Goal: Transaction & Acquisition: Purchase product/service

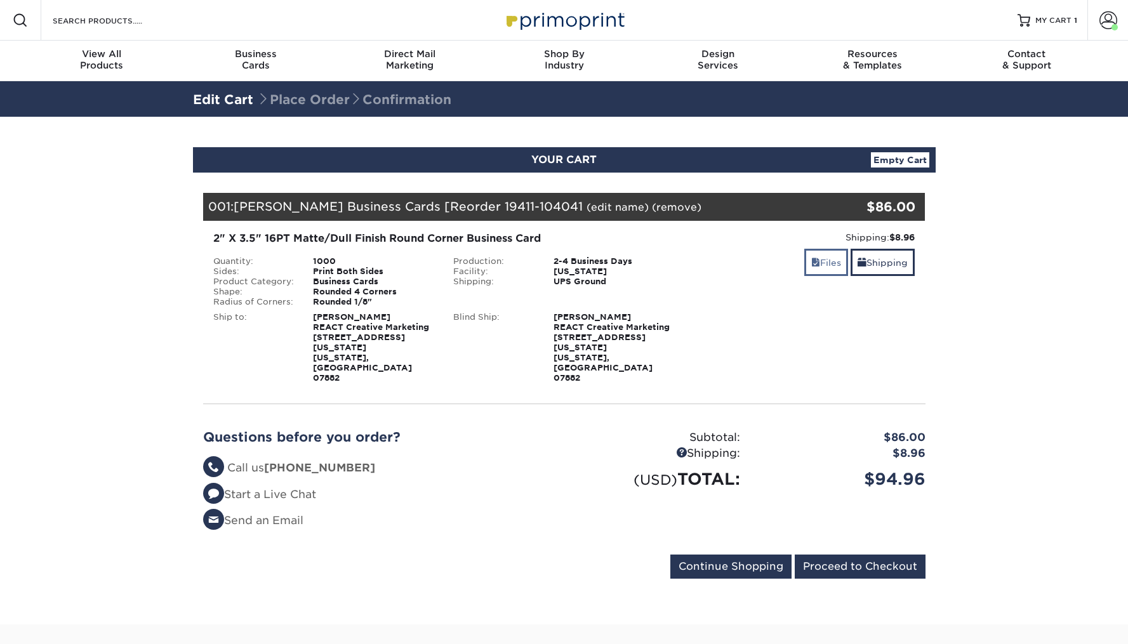
click at [827, 265] on link "Files" at bounding box center [826, 262] width 44 height 27
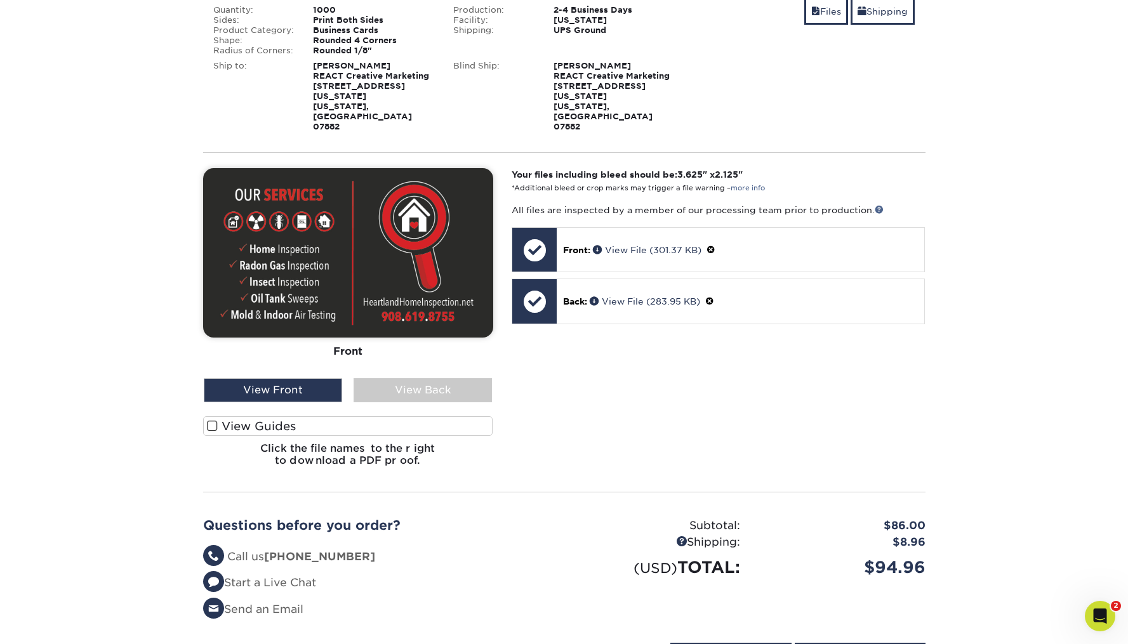
click at [402, 204] on img at bounding box center [348, 253] width 290 height 170
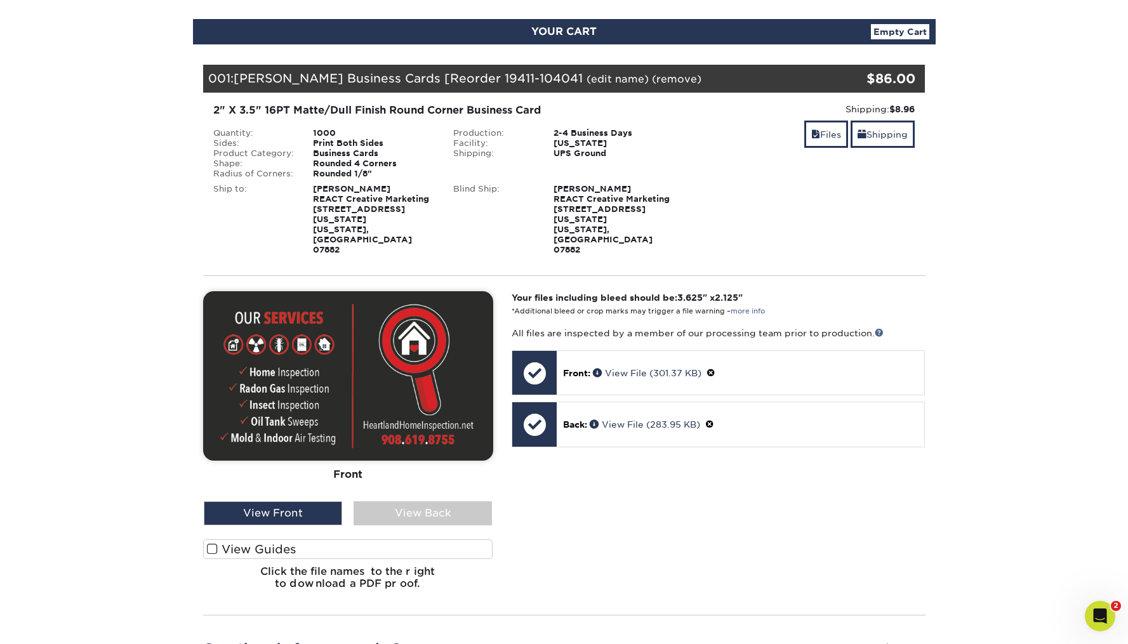
scroll to position [126, 0]
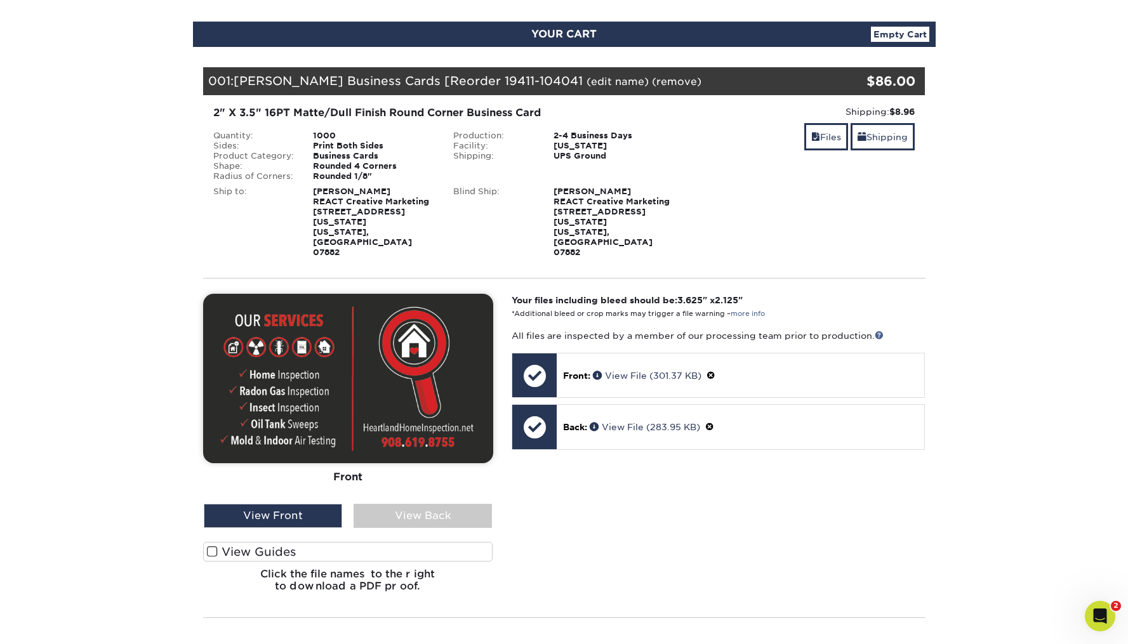
click at [897, 37] on link "Empty Cart" at bounding box center [900, 34] width 58 height 15
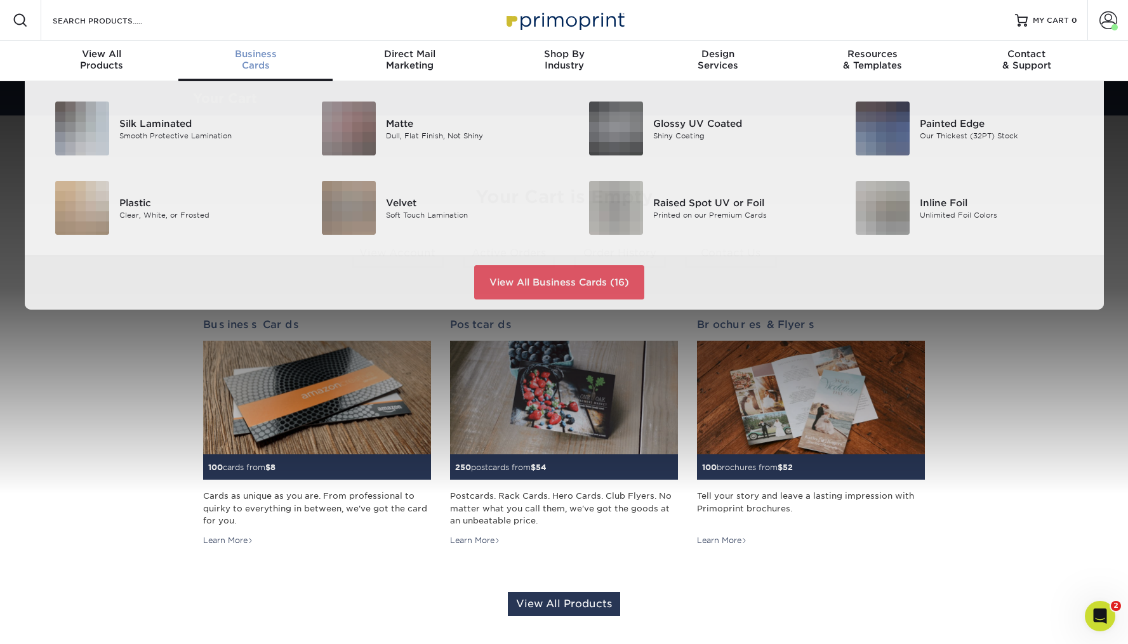
click at [245, 57] on span "Business" at bounding box center [255, 53] width 154 height 11
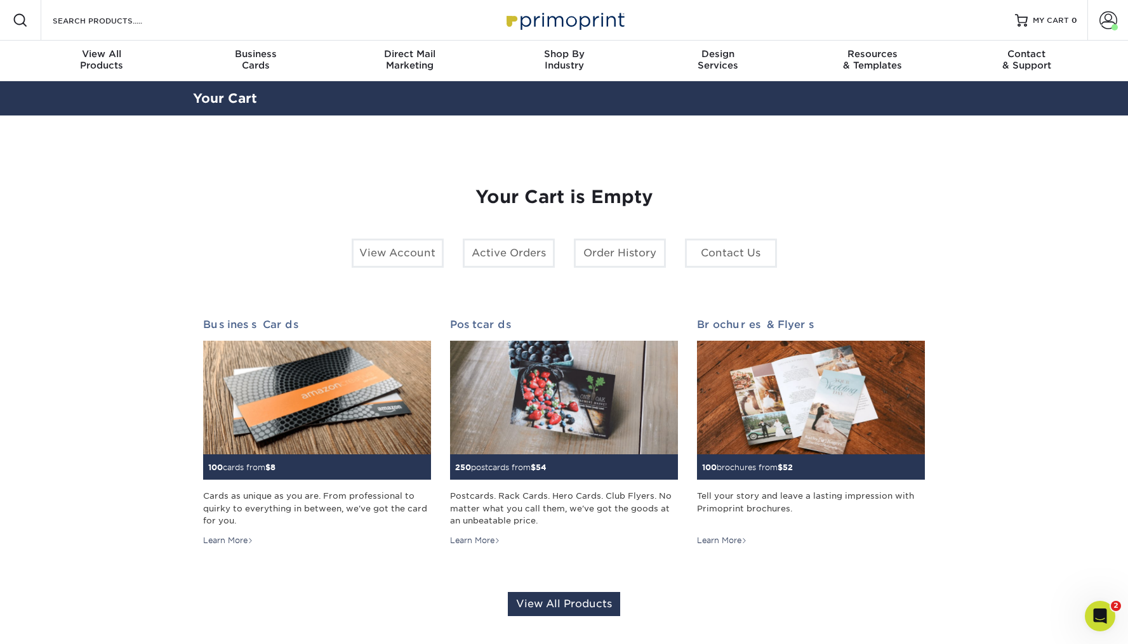
click at [967, 394] on section "YOUR CART Empty Cart Your Cart is Empty View Account Active Orders Order Histor…" at bounding box center [564, 402] width 1128 height 572
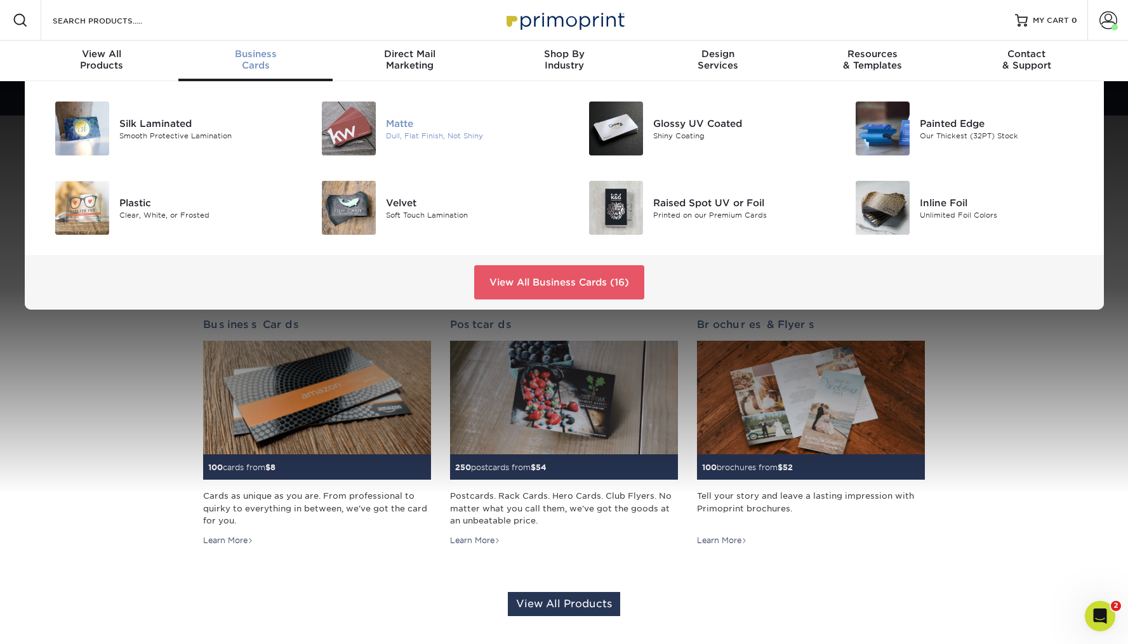
click at [343, 120] on img at bounding box center [349, 129] width 54 height 54
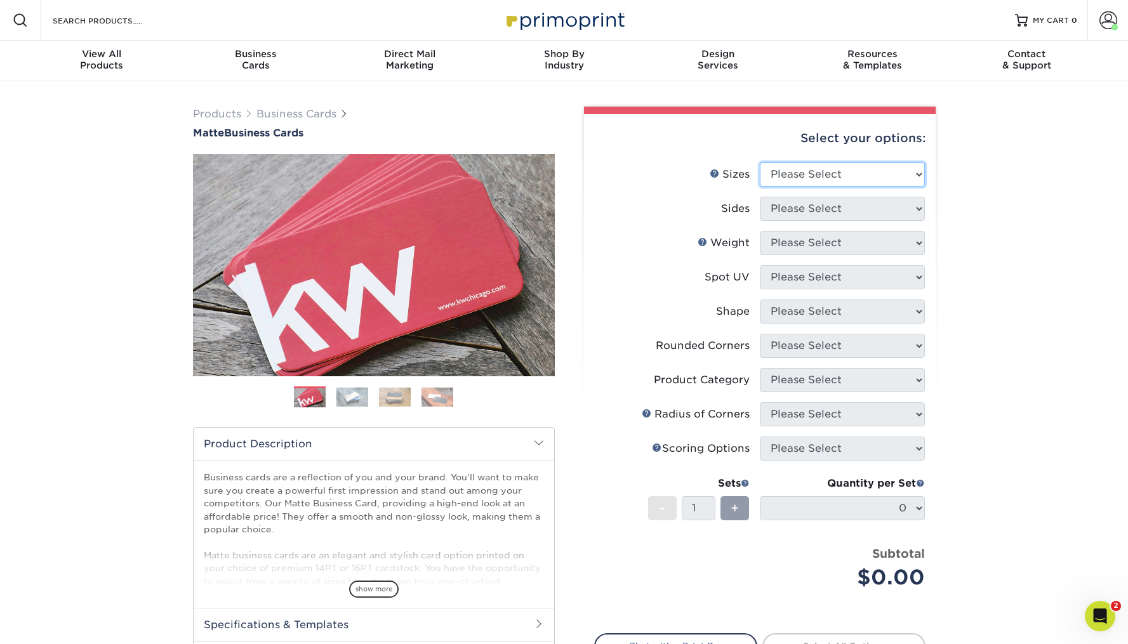
select select "2.00x3.50"
select select "13abbda7-1d64-4f25-8bb2-c179b224825d"
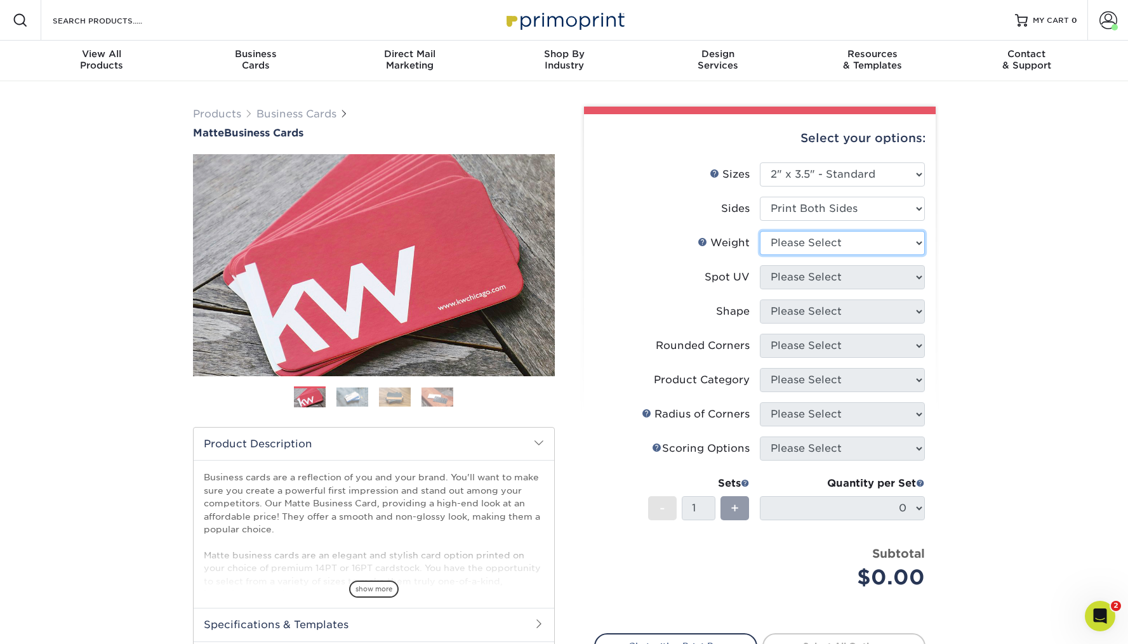
select select "16PT"
select select "3"
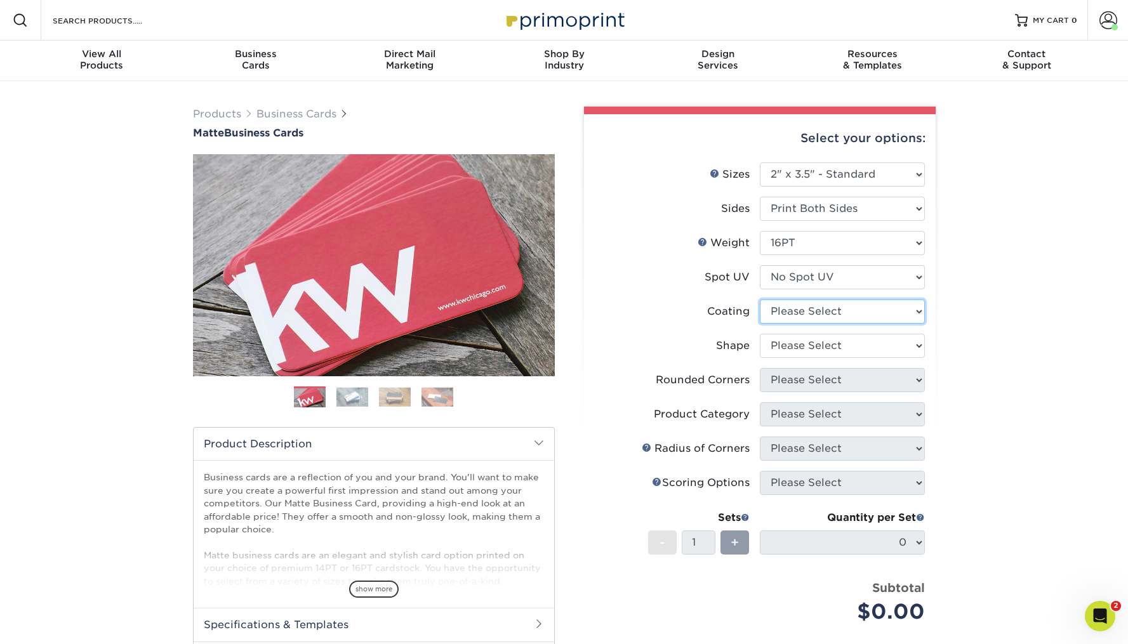
select select "121bb7b5-3b4d-429f-bd8d-bbf80e953313"
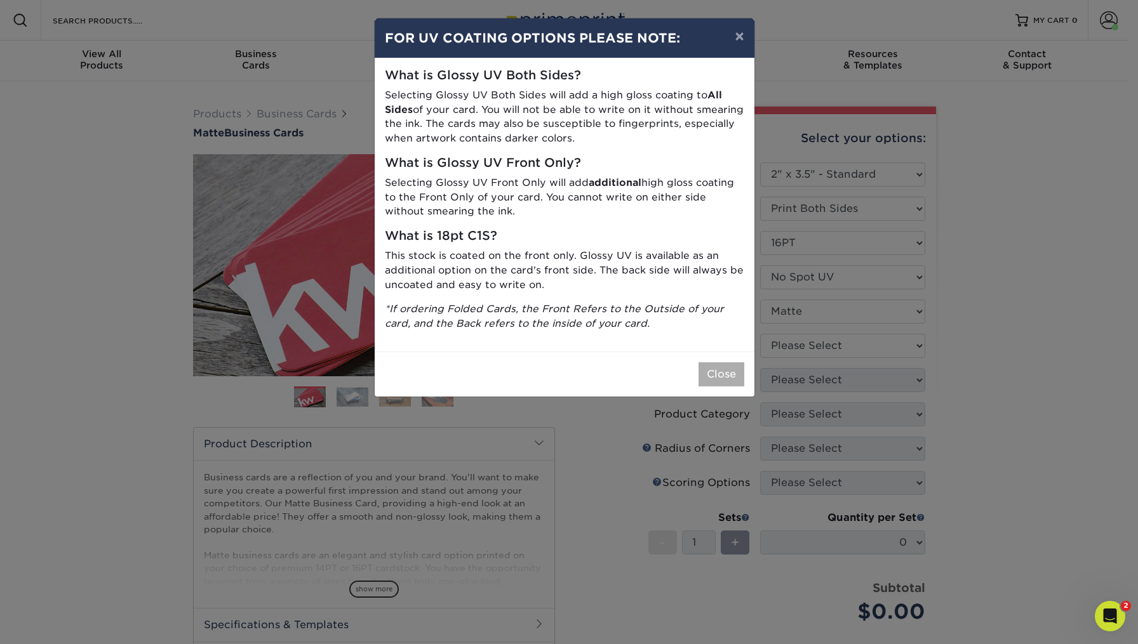
click at [736, 363] on button "Close" at bounding box center [721, 374] width 46 height 24
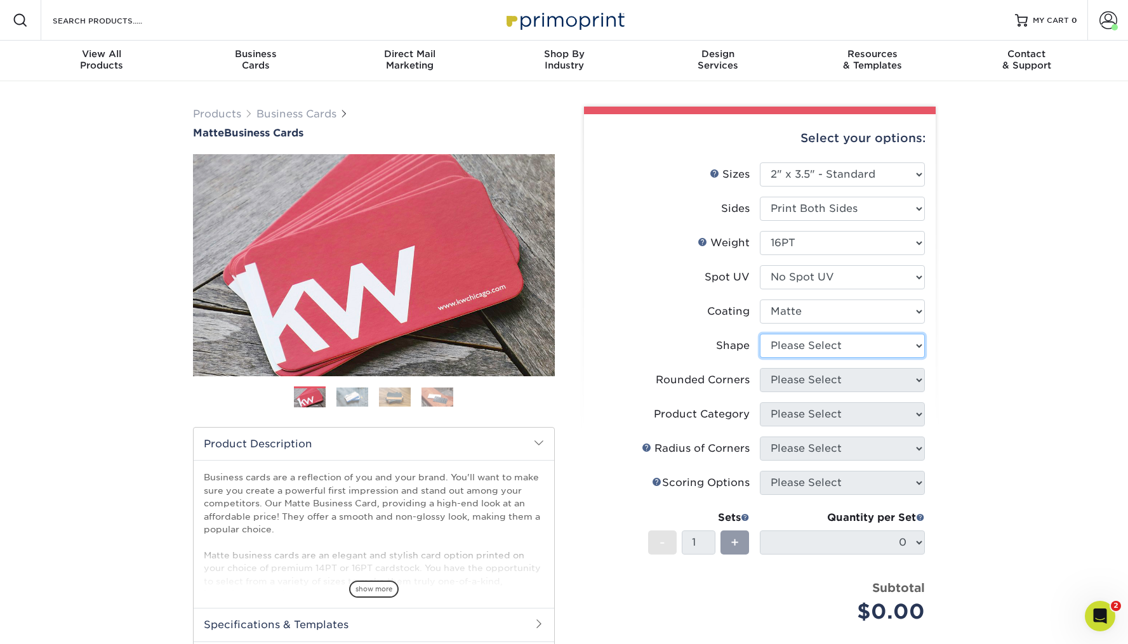
select select "standard"
select select "7672df9e-0e0a-464d-8e1f-920c575e4da3"
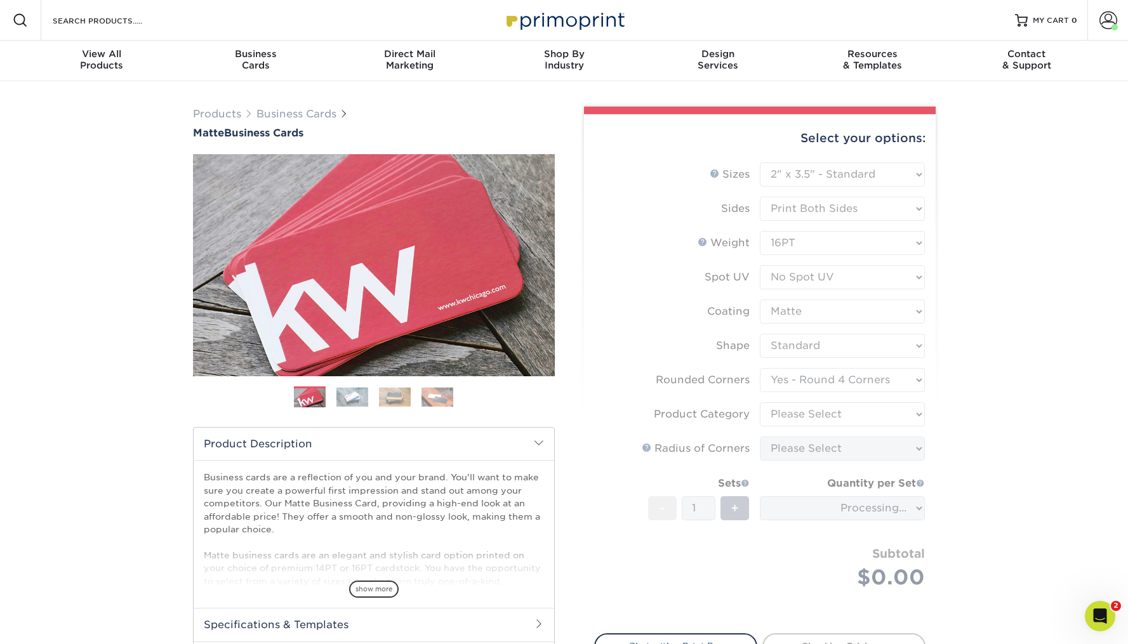
click at [823, 409] on form "Sizes Help Sizes Please Select 1.5" x 3.5" - Mini 1.75" x 3.5" - Mini 2" x 2" -…" at bounding box center [759, 391] width 331 height 456
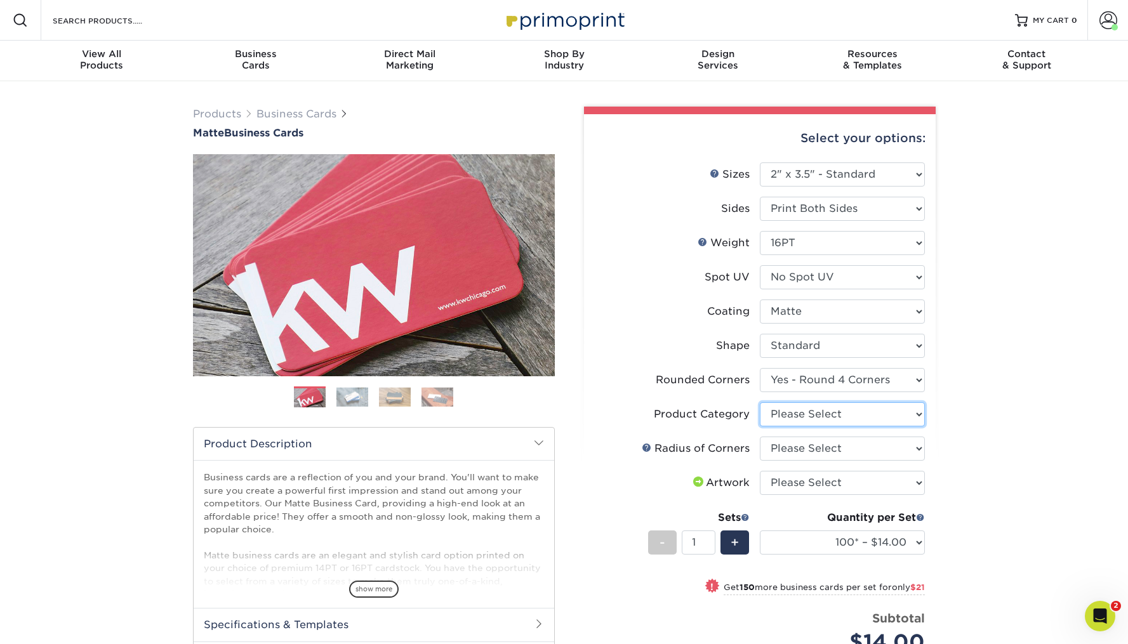
select select "3b5148f1-0588-4f88-a218-97bcfdce65c1"
select select "589680c7-ee9a-431b-9d12-d7aeb1386a97"
select select "upload"
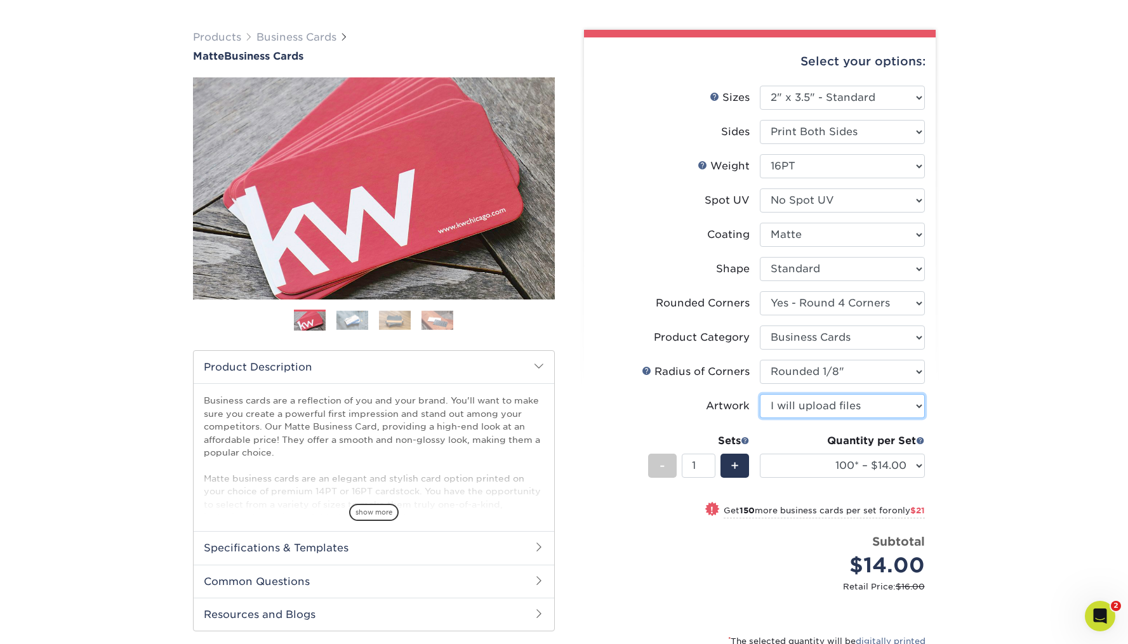
scroll to position [150, 0]
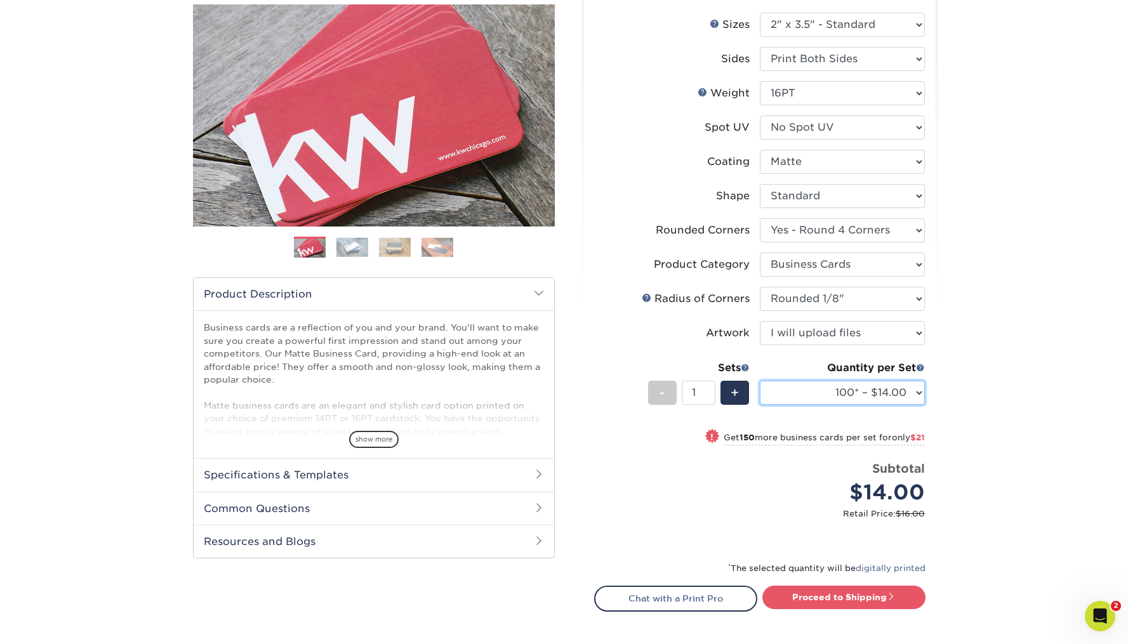
select select "1000 – $86.00"
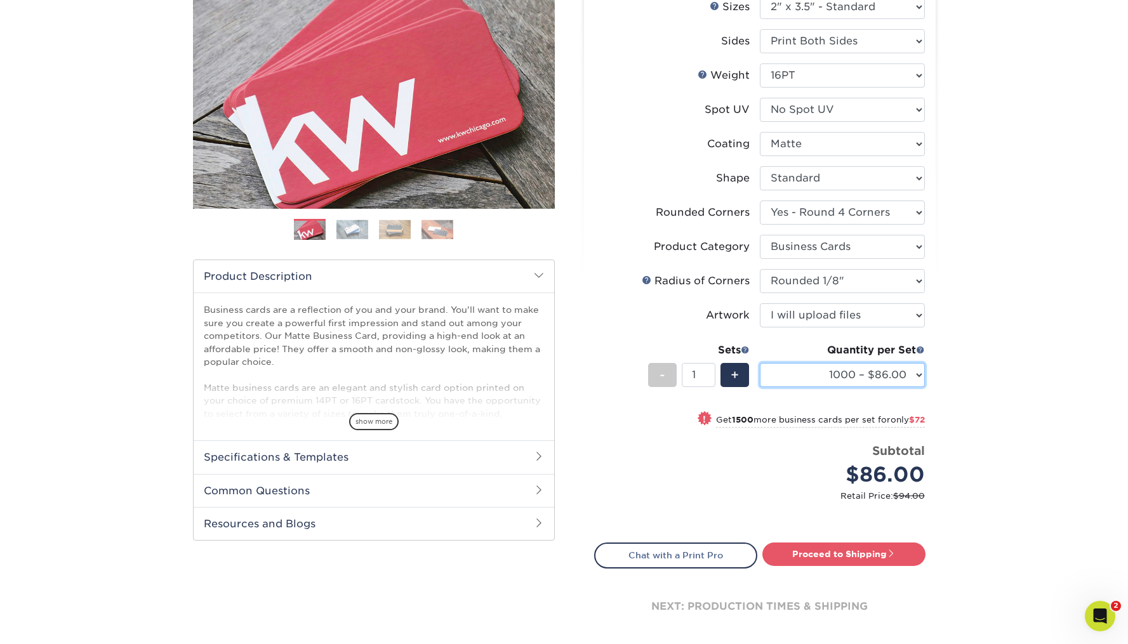
scroll to position [272, 0]
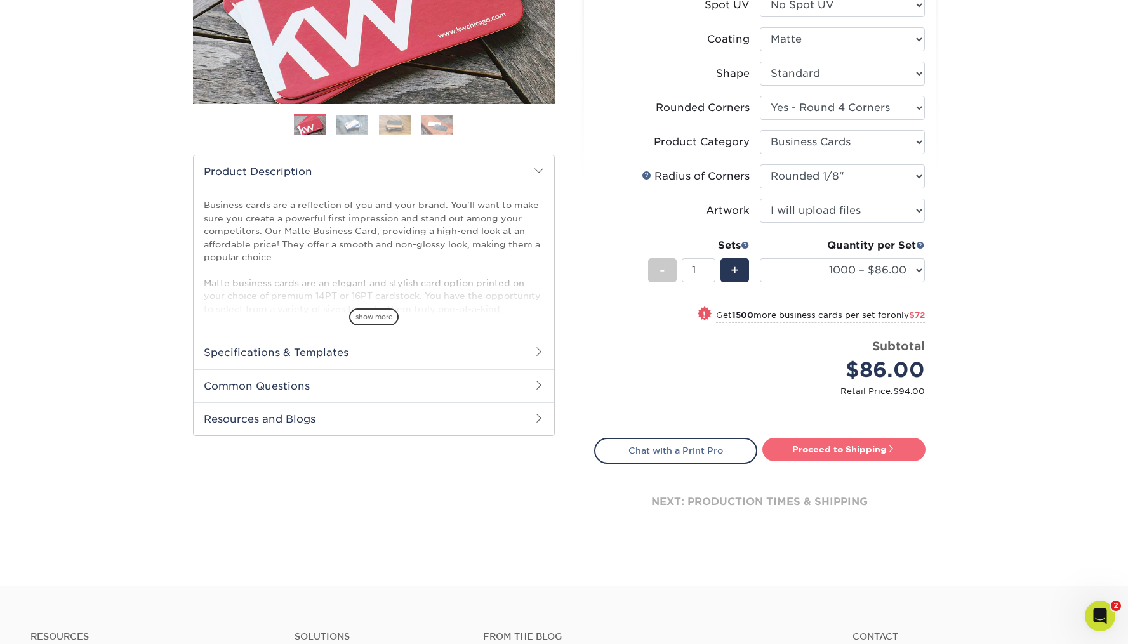
click at [837, 443] on link "Proceed to Shipping" at bounding box center [843, 449] width 163 height 23
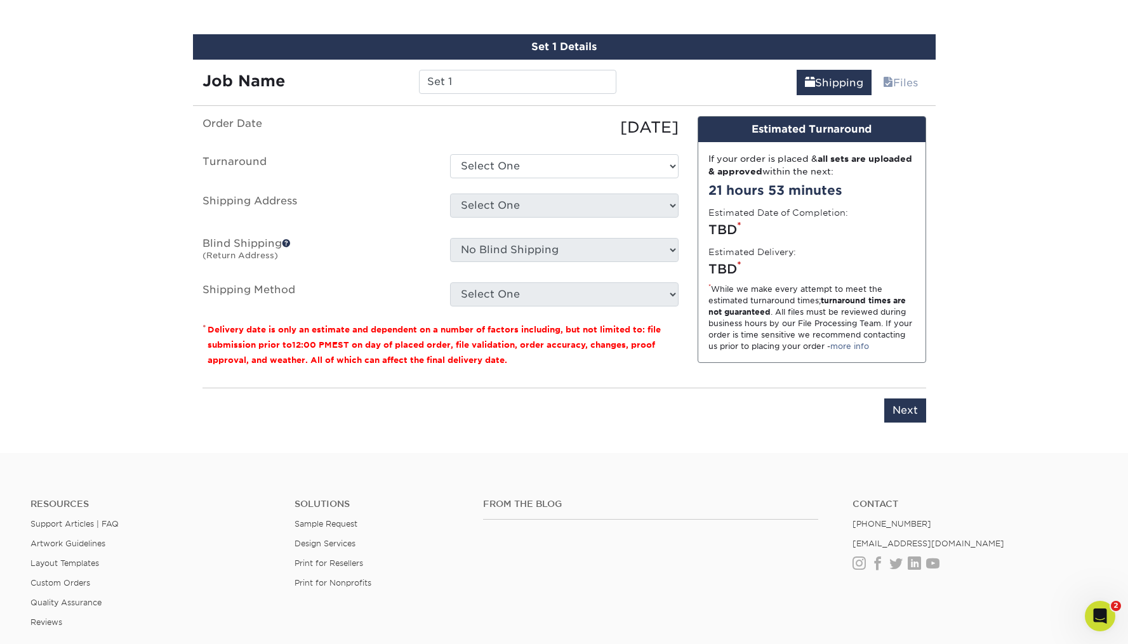
scroll to position [744, 0]
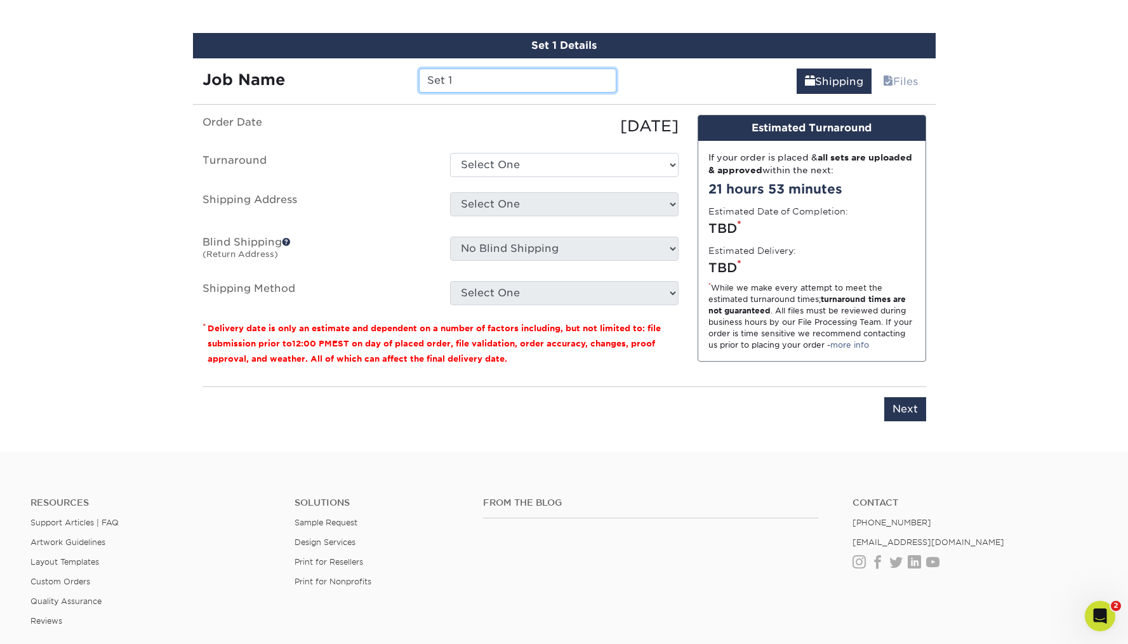
click at [472, 79] on input "Set 1" at bounding box center [517, 81] width 197 height 24
type input "Lee Turkowski BC 2025"
click at [766, 63] on div "Shipping Files" at bounding box center [781, 76] width 310 height 36
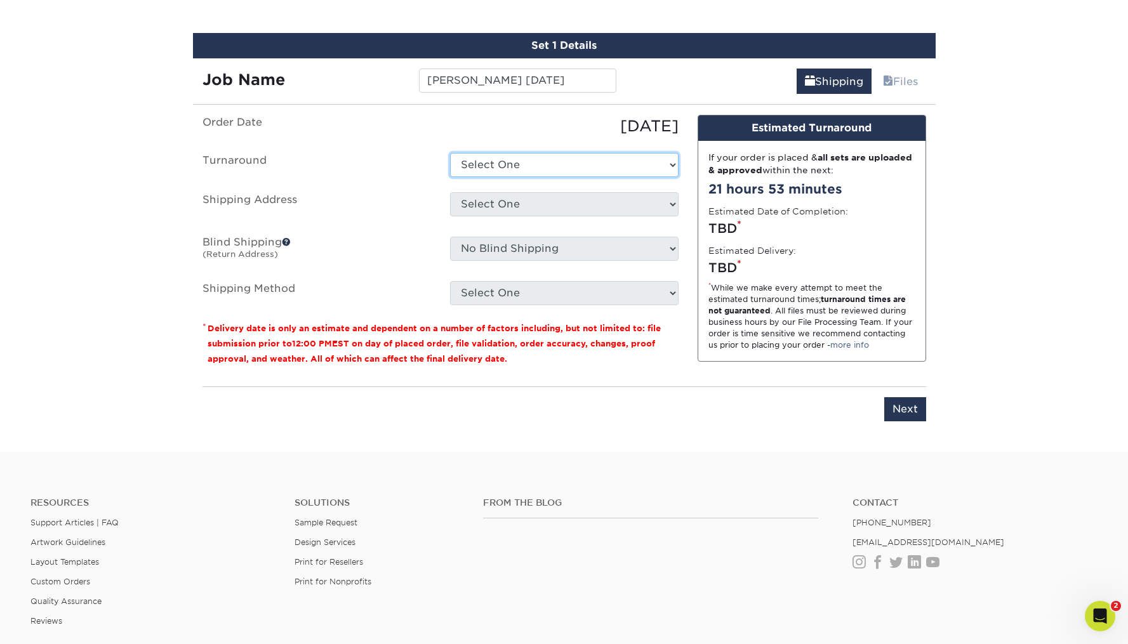
select select "fbd49659-0c5e-4fa7-8e72-fd75aa73330a"
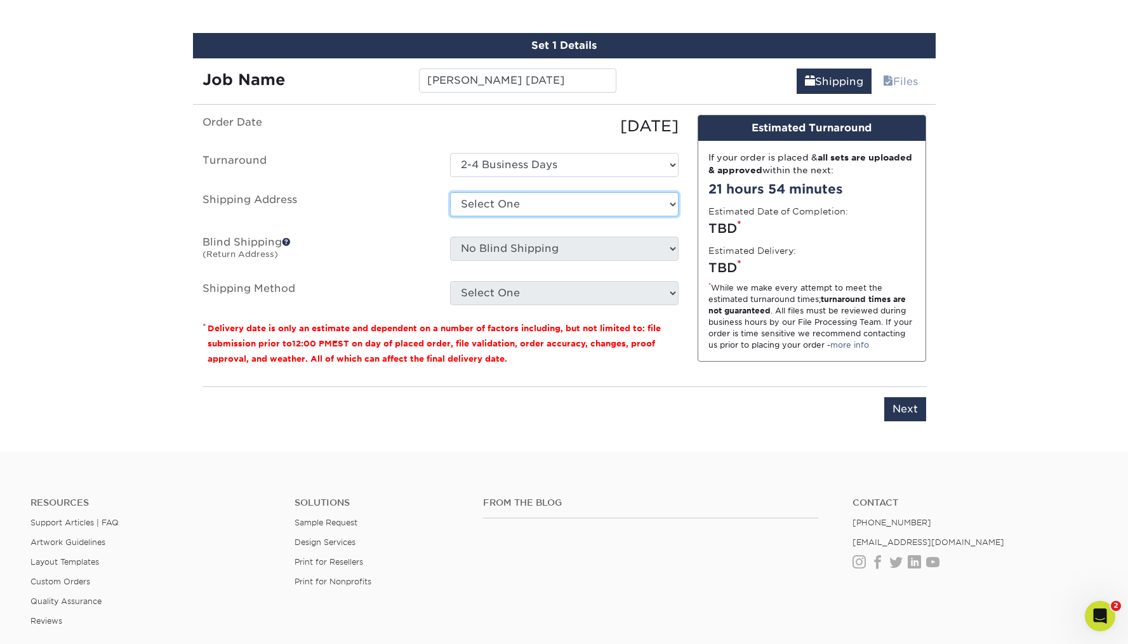
select select "132571"
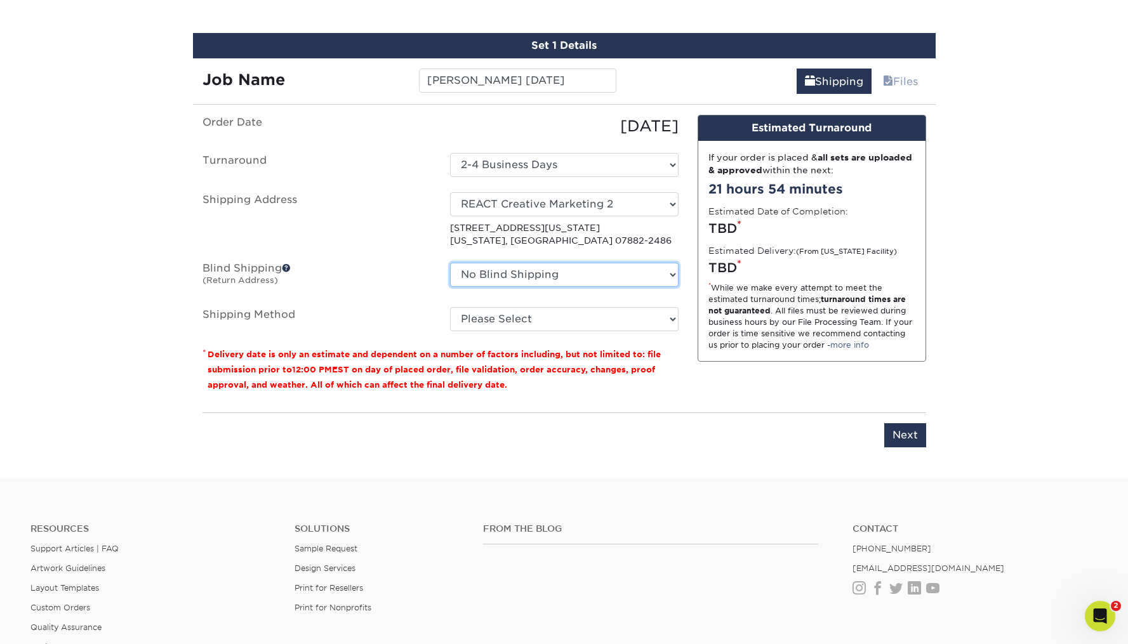
select select "132571"
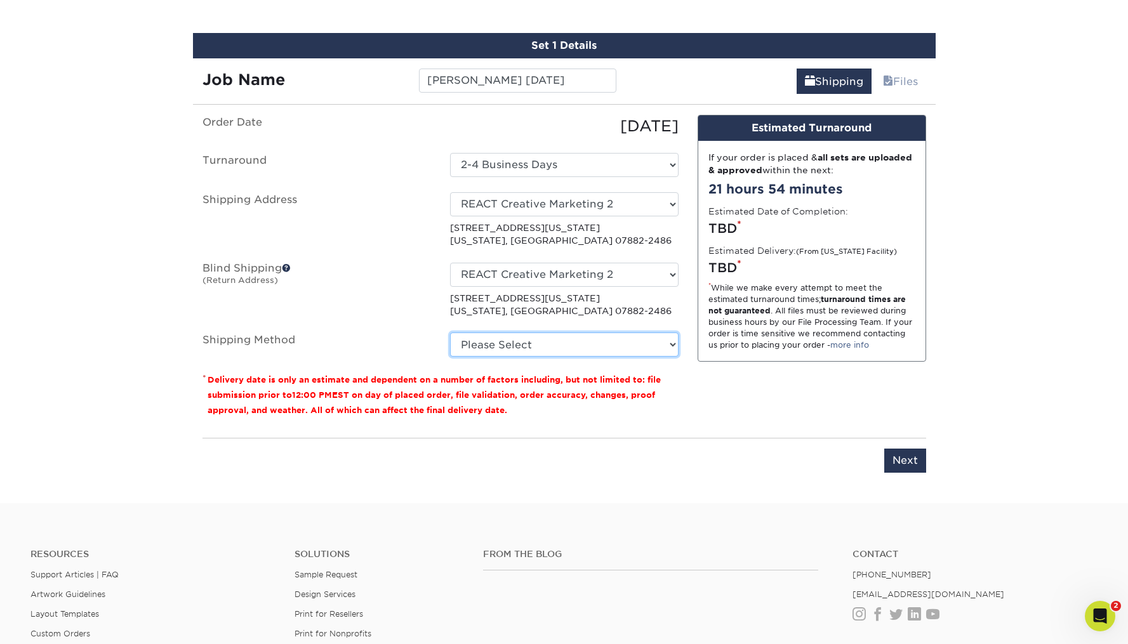
select select "03"
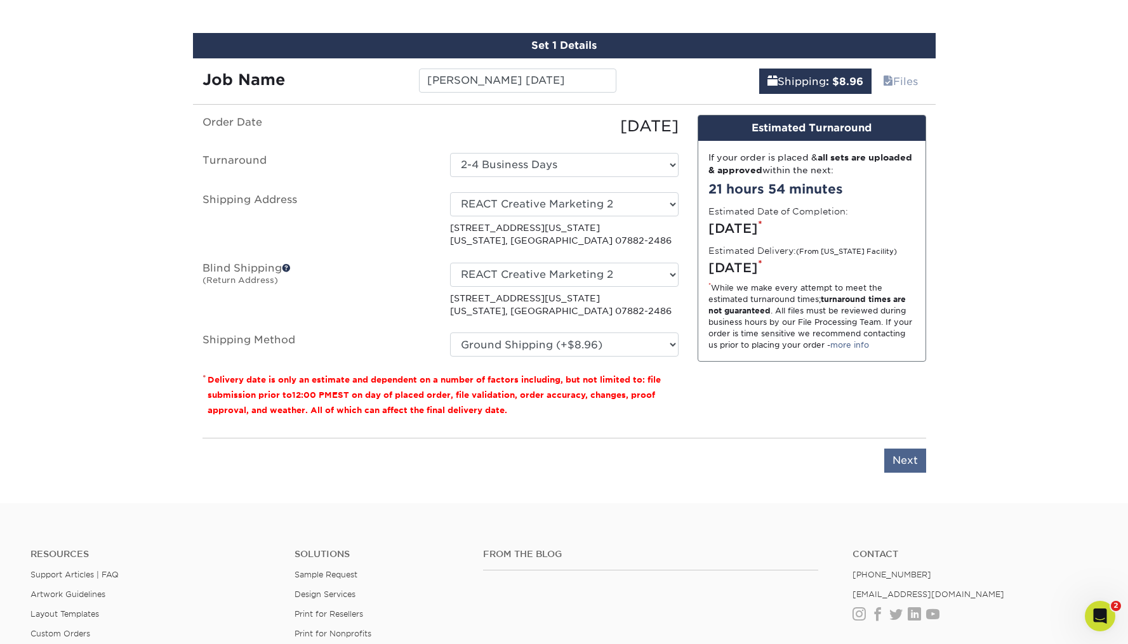
click at [905, 458] on input "Next" at bounding box center [905, 461] width 42 height 24
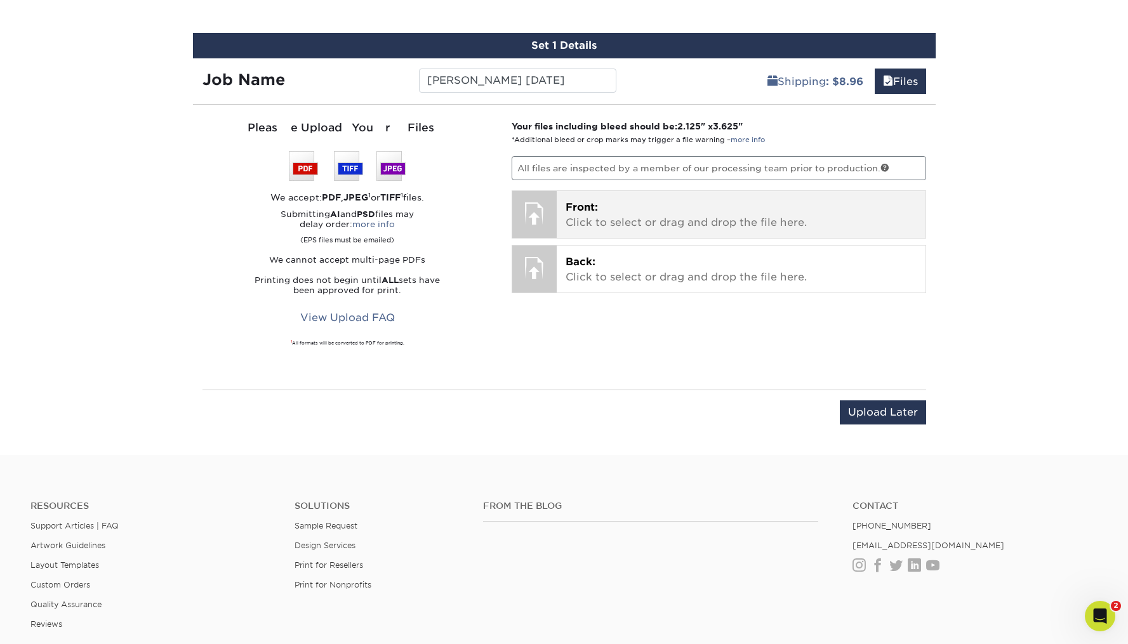
click at [545, 213] on div at bounding box center [534, 213] width 44 height 44
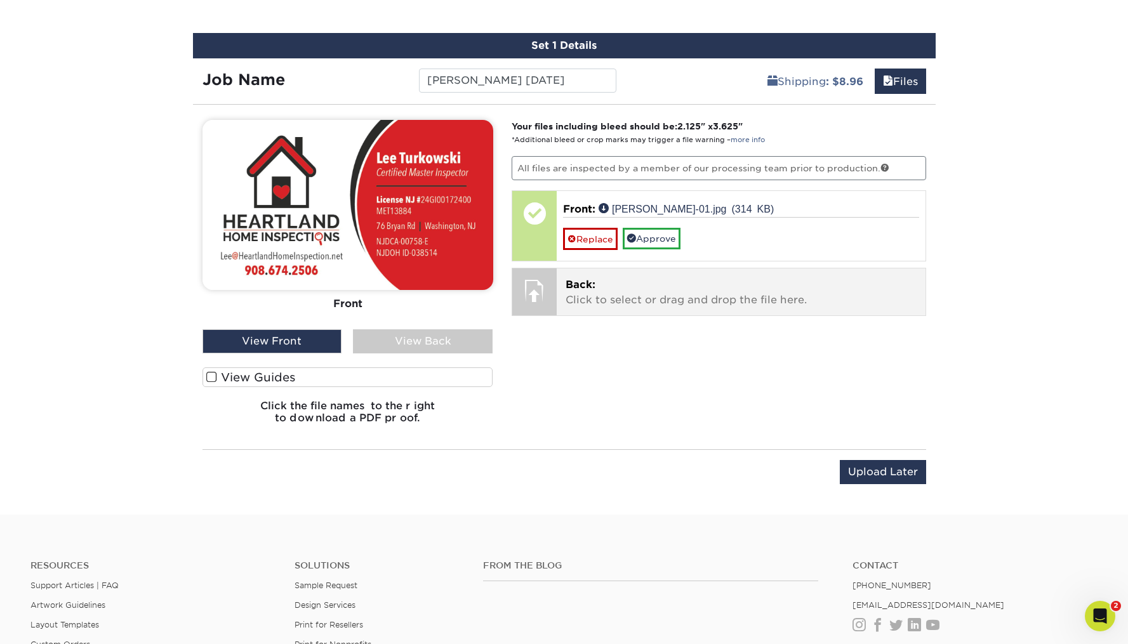
click at [573, 288] on span "Back:" at bounding box center [581, 285] width 30 height 12
